Goal: Transaction & Acquisition: Purchase product/service

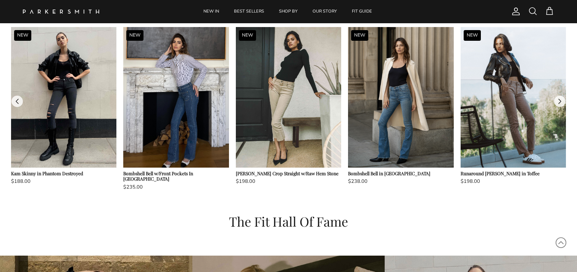
scroll to position [694, 0]
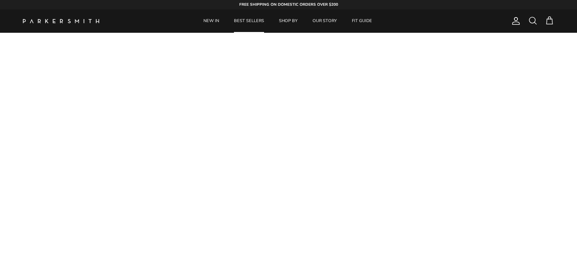
click at [261, 24] on link "BEST SELLERS" at bounding box center [249, 21] width 44 height 23
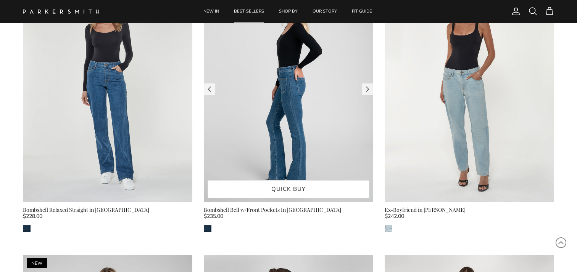
click at [263, 50] on img at bounding box center [288, 89] width 169 height 226
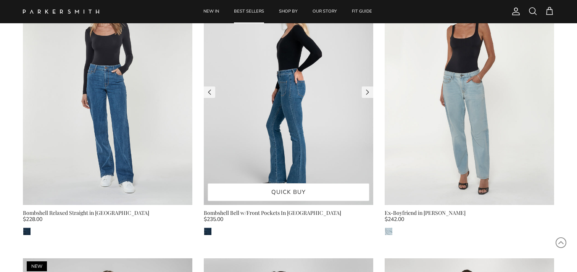
scroll to position [368, 0]
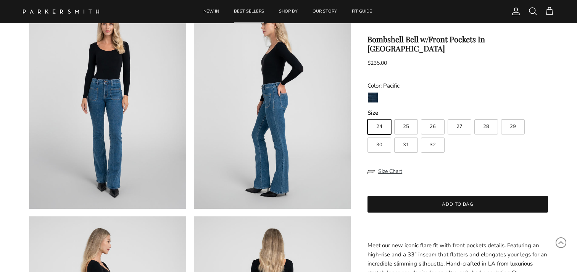
scroll to position [64, 0]
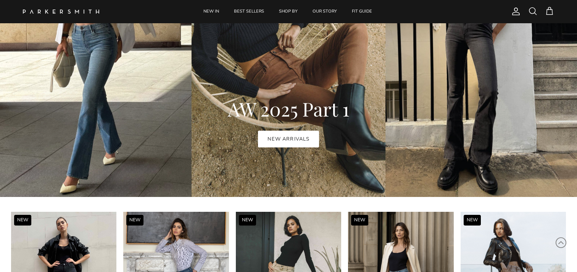
scroll to position [502, 0]
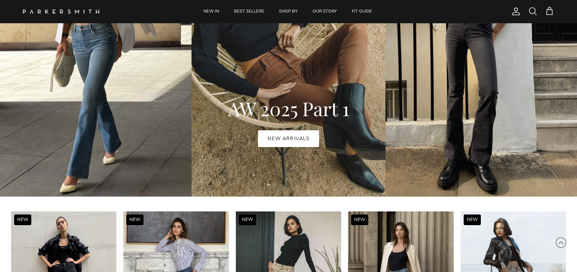
click at [289, 141] on link "NEW ARRIVALS" at bounding box center [288, 138] width 61 height 17
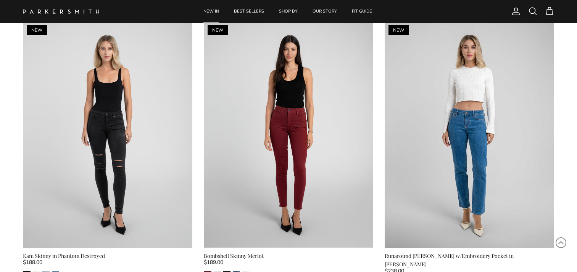
scroll to position [485, 0]
